Goal: Information Seeking & Learning: Learn about a topic

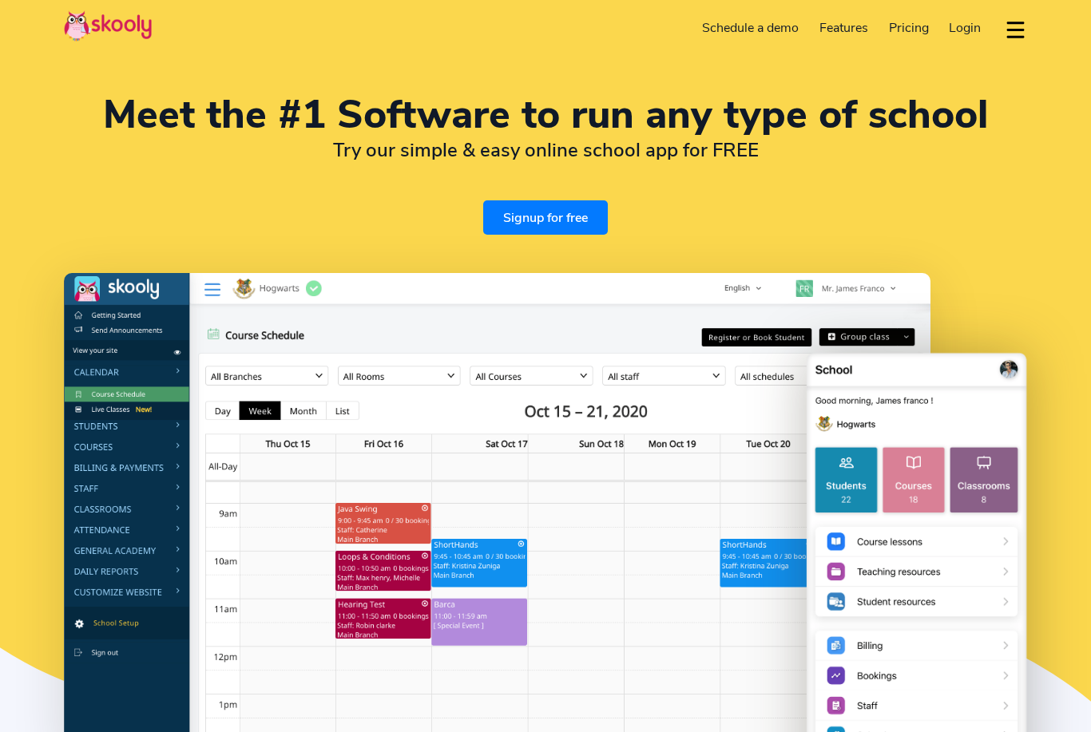
select select "en"
click at [1025, 26] on button "dropdown menu" at bounding box center [1015, 29] width 23 height 37
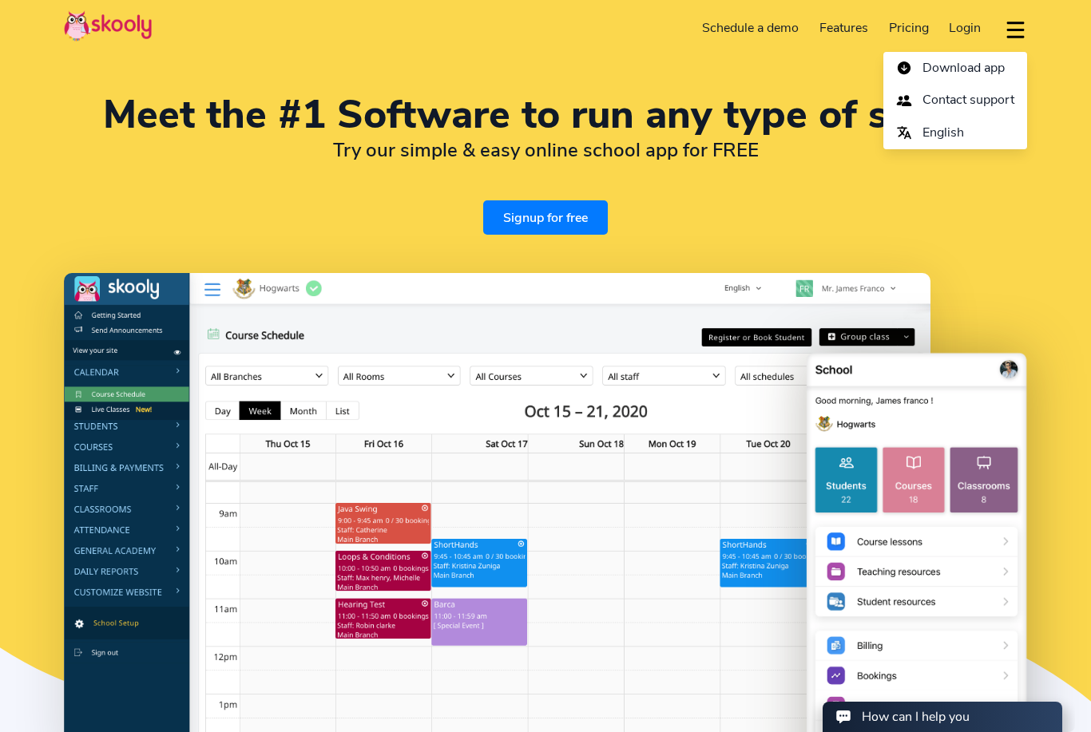
select select "48"
select select "[GEOGRAPHIC_DATA]"
select select "Europe/[GEOGRAPHIC_DATA]"
click at [970, 128] on button "English" at bounding box center [955, 133] width 144 height 33
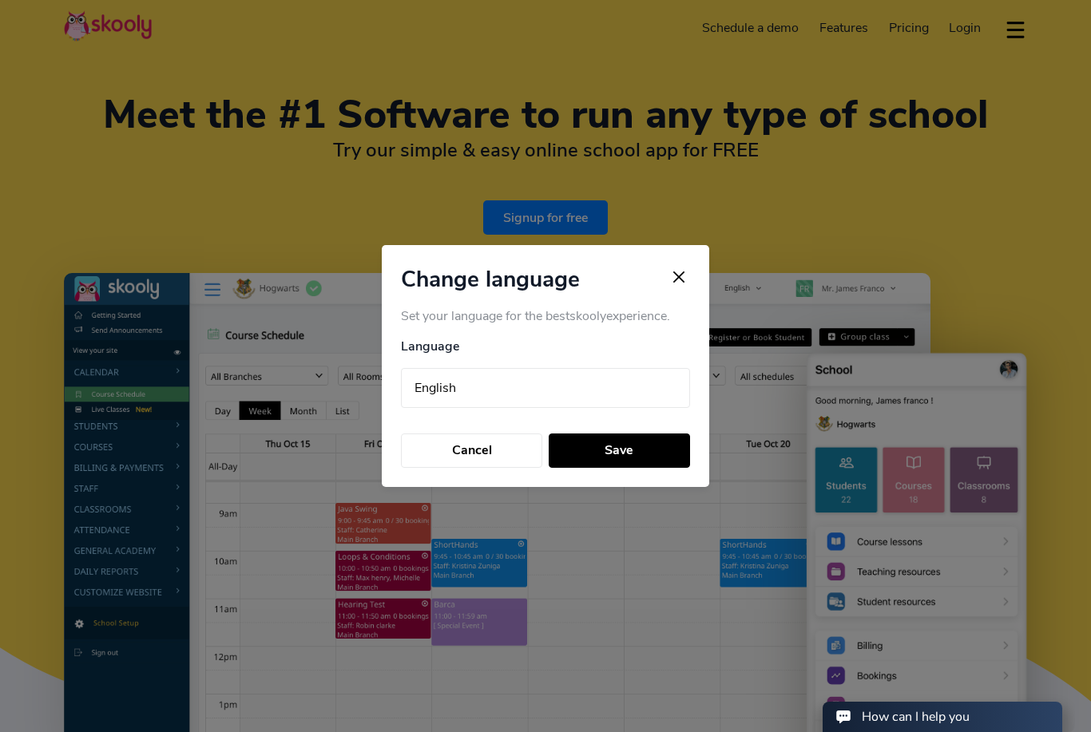
click at [652, 382] on select "Arabic (عربي) Catalan (Català) Chinese (中国人) Dutch (Nederlands) English Finnish…" at bounding box center [545, 388] width 289 height 40
click at [685, 266] on img "close language changer" at bounding box center [679, 277] width 22 height 22
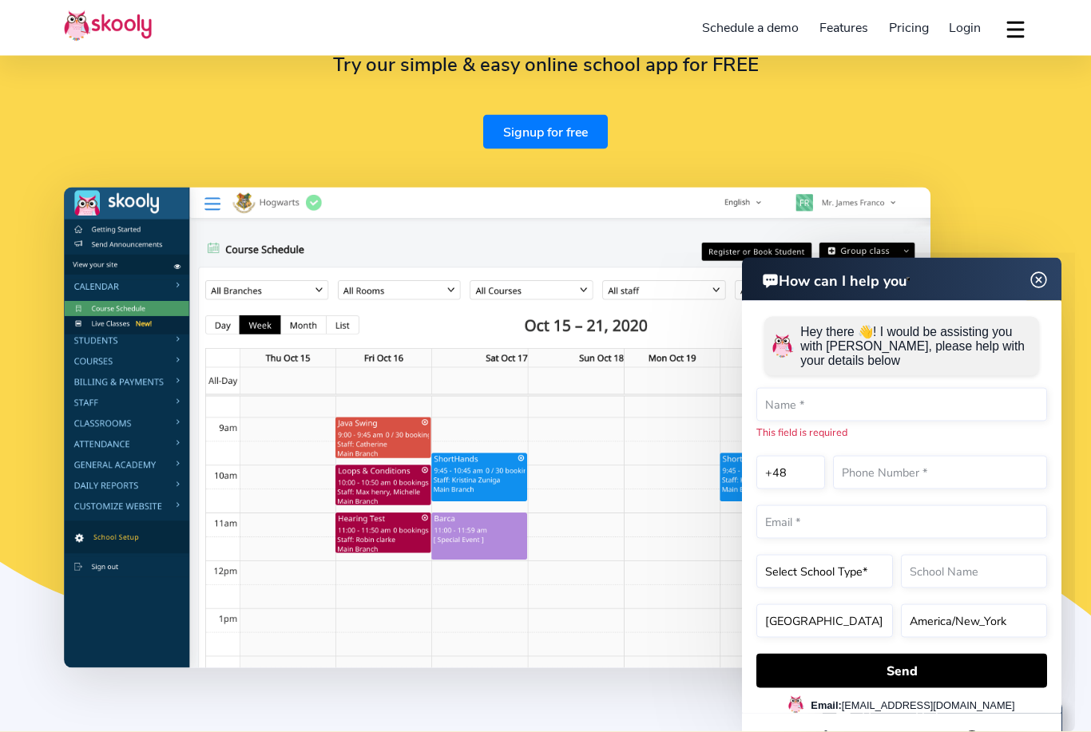
scroll to position [86, 0]
click at [1036, 280] on img at bounding box center [1039, 280] width 20 height 30
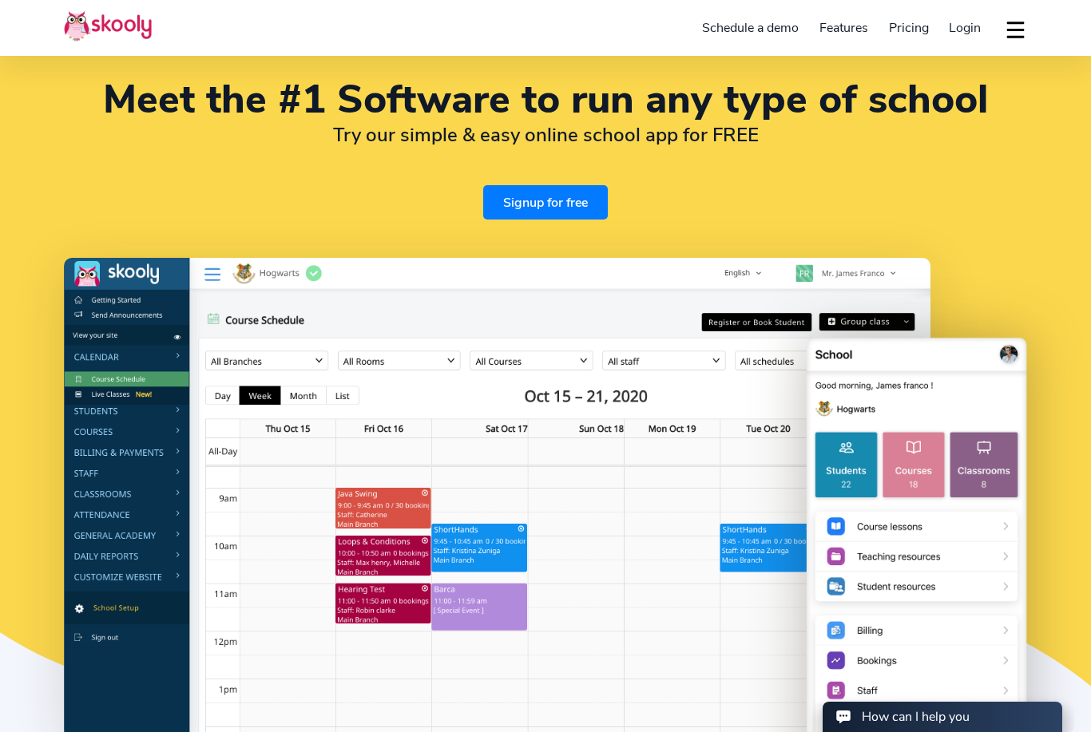
scroll to position [0, 0]
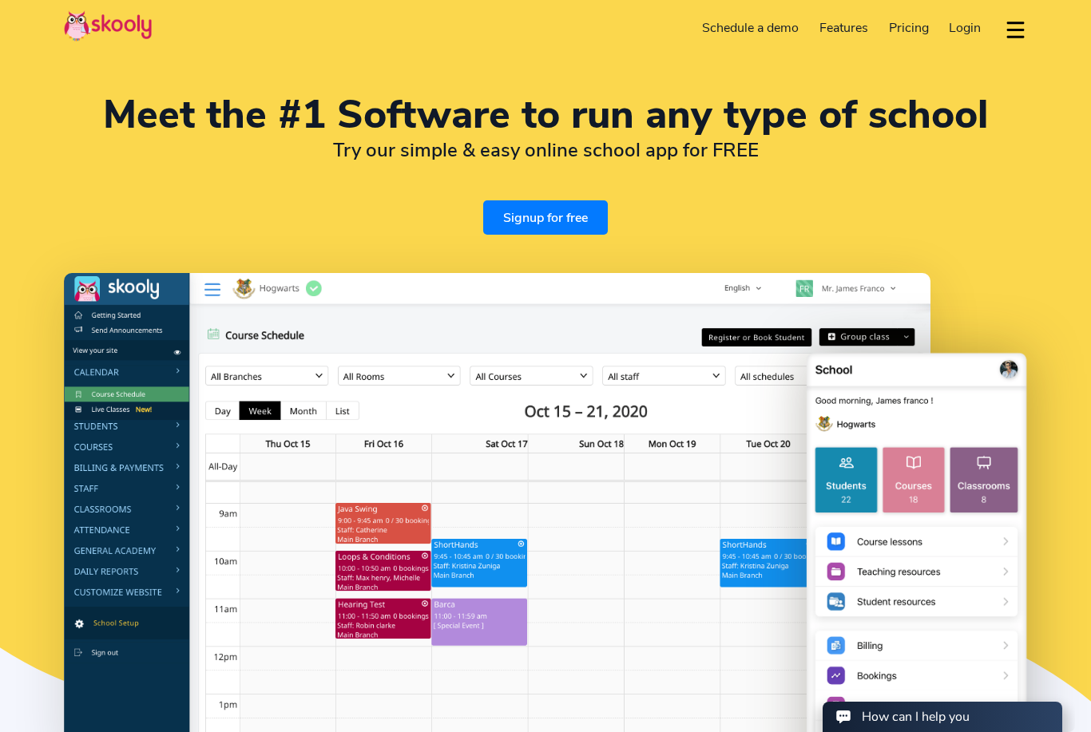
click at [997, 126] on h1 "Meet the #1 Software to run any type of school" at bounding box center [545, 115] width 963 height 38
click at [915, 34] on span "Pricing" at bounding box center [909, 28] width 40 height 18
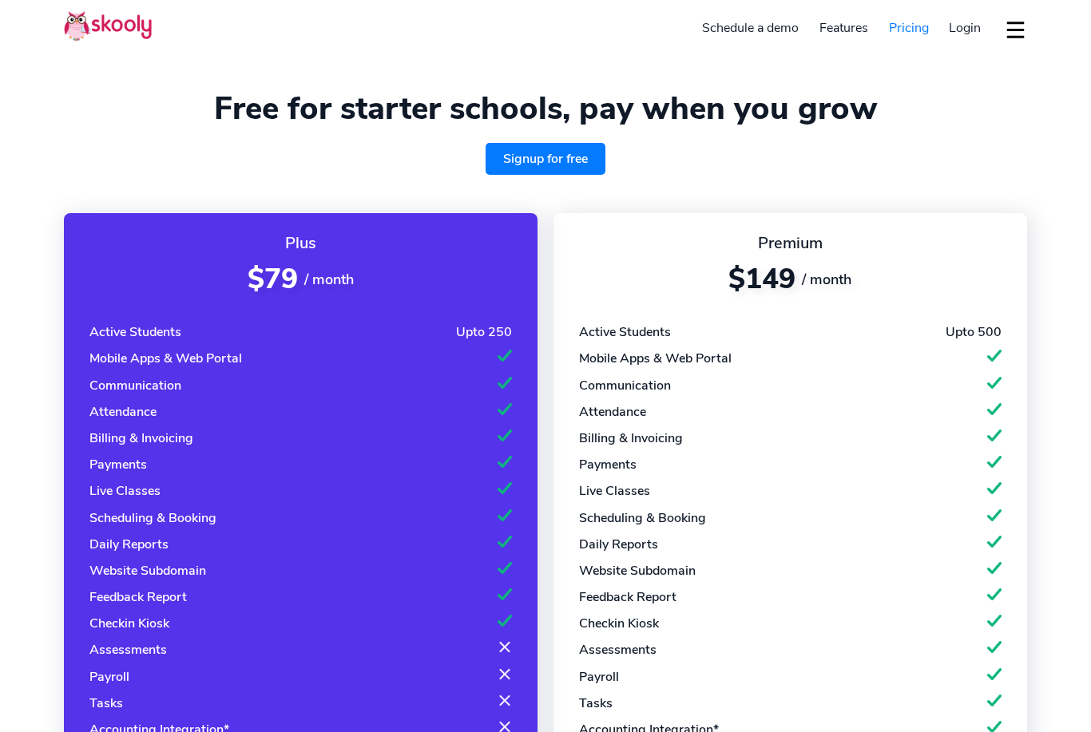
select select "en"
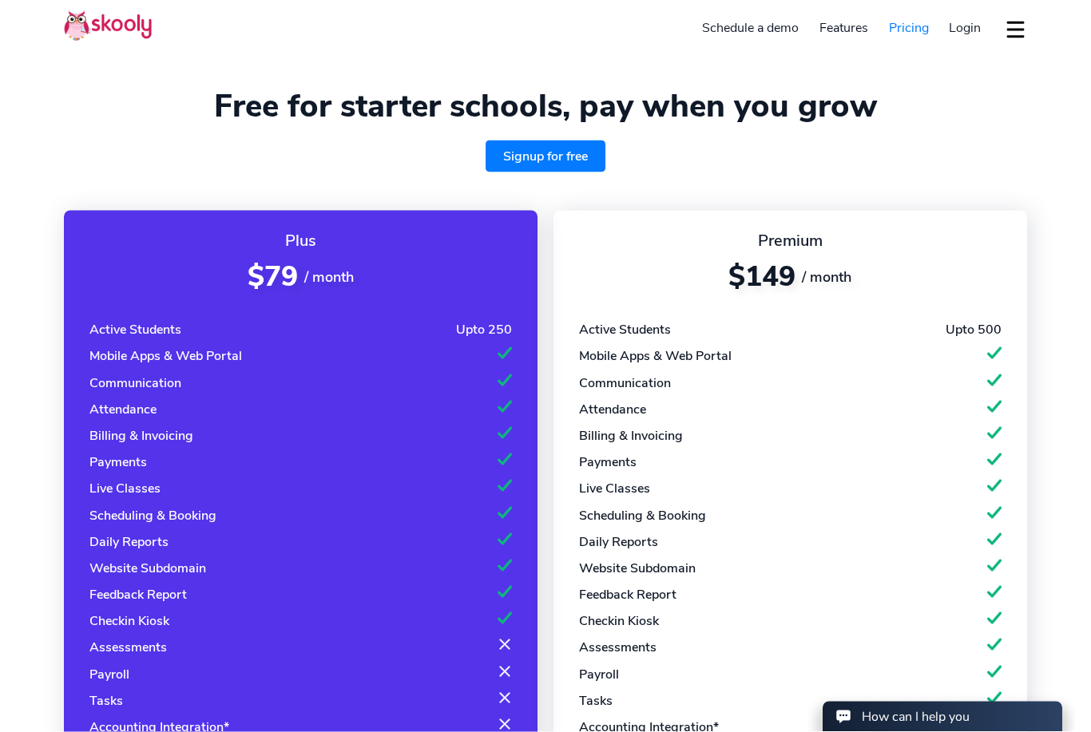
select select "48"
select select "[GEOGRAPHIC_DATA]"
select select "Europe/[GEOGRAPHIC_DATA]"
